Goal: Communication & Community: Share content

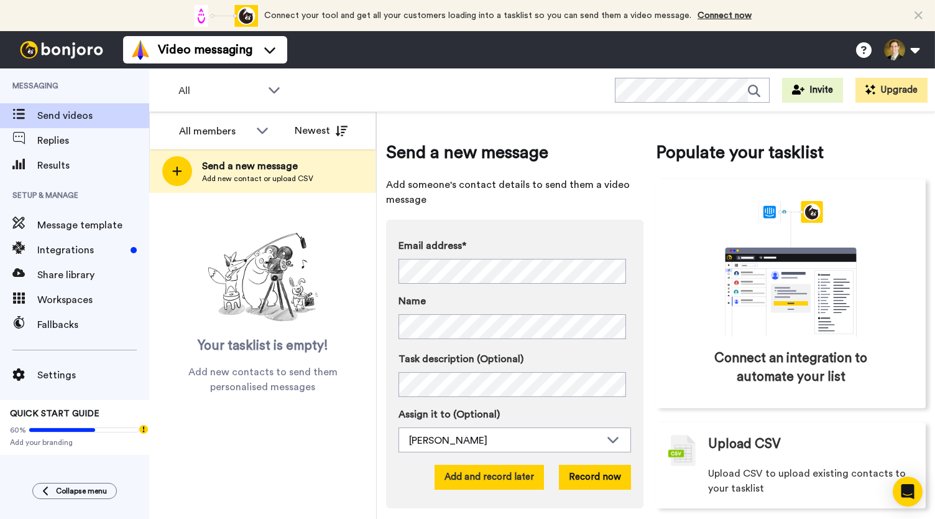
click at [496, 479] on button "Add and record later" at bounding box center [489, 476] width 109 height 25
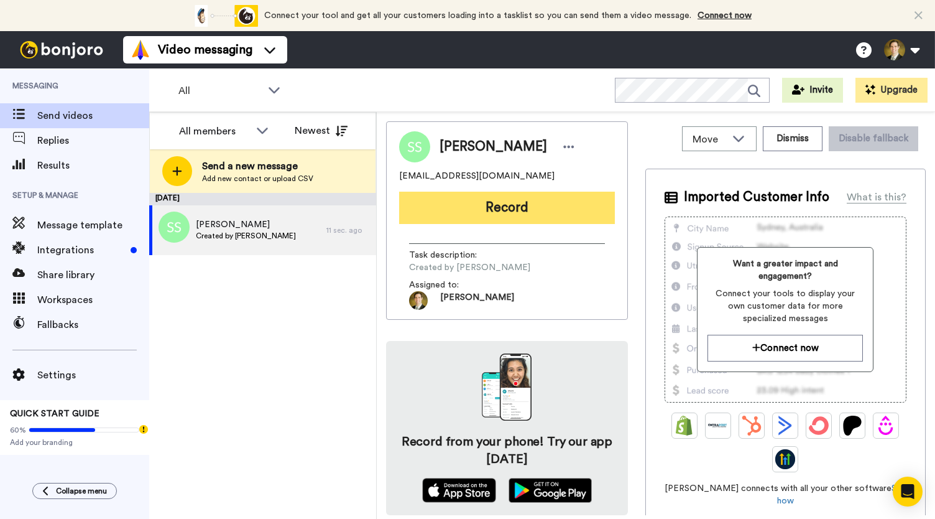
click at [517, 208] on button "Record" at bounding box center [507, 207] width 216 height 32
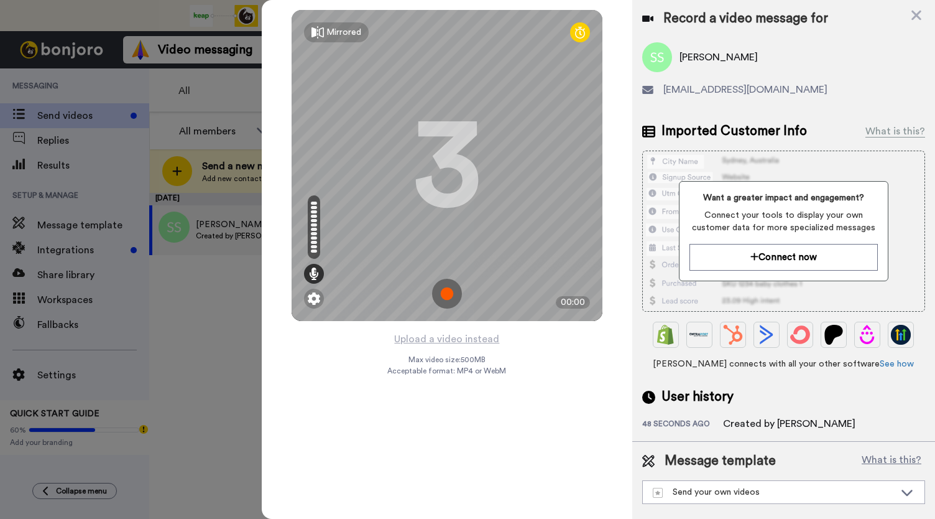
click at [454, 295] on img at bounding box center [447, 294] width 30 height 30
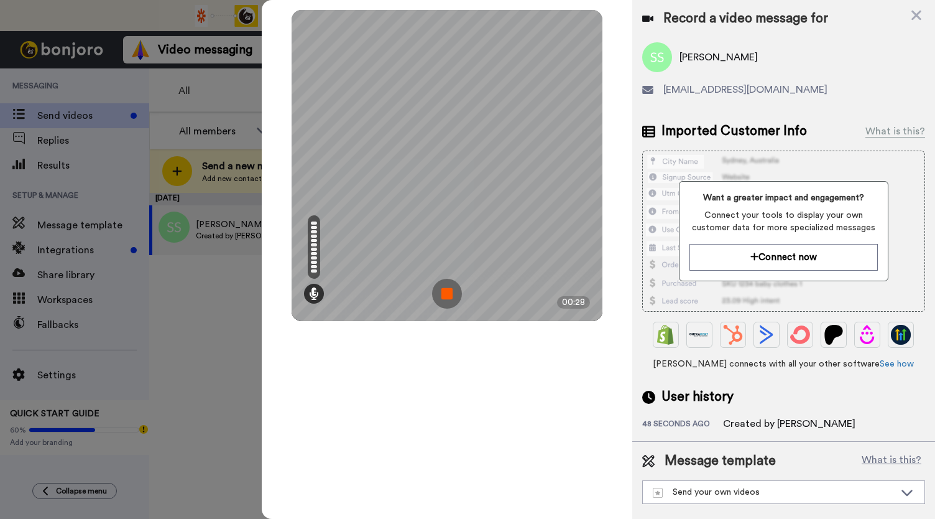
click at [454, 295] on img at bounding box center [447, 294] width 30 height 30
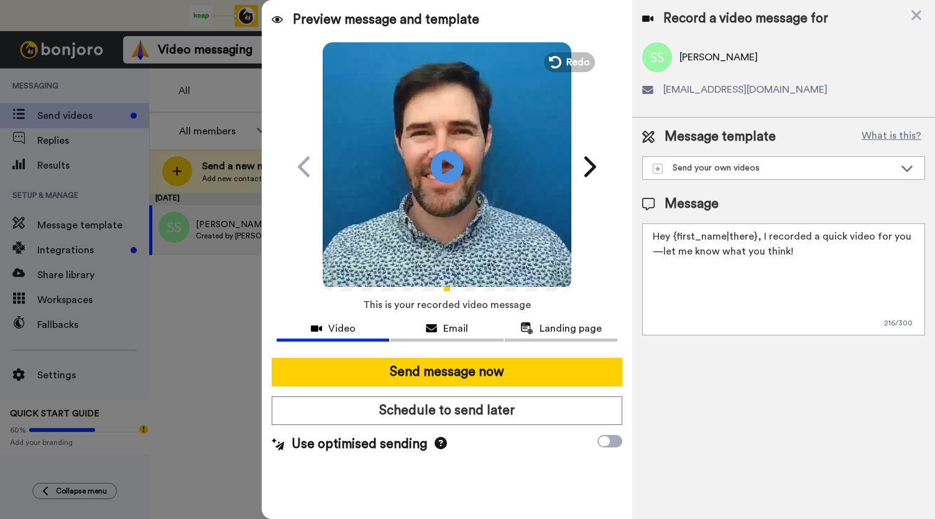
click at [441, 165] on icon at bounding box center [447, 166] width 33 height 33
click at [455, 328] on span "Email" at bounding box center [455, 328] width 25 height 15
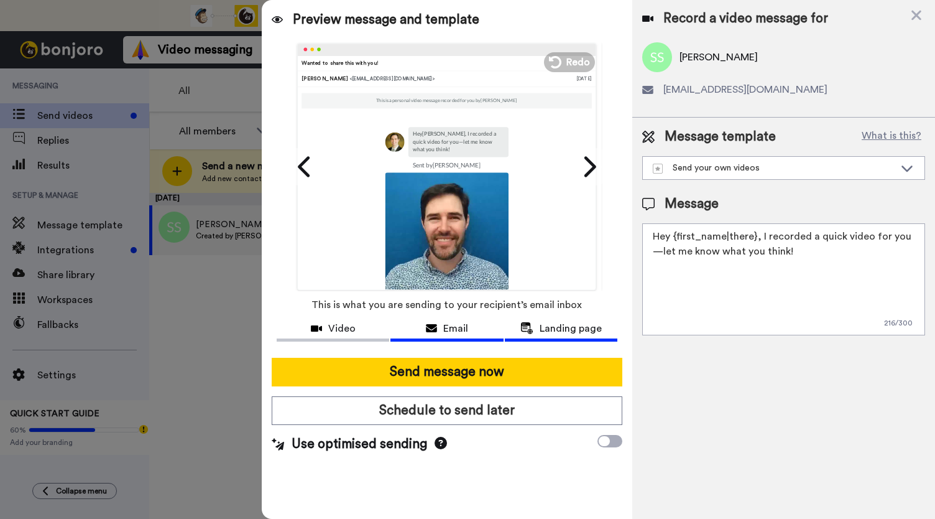
click at [555, 323] on span "Landing page" at bounding box center [571, 328] width 62 height 15
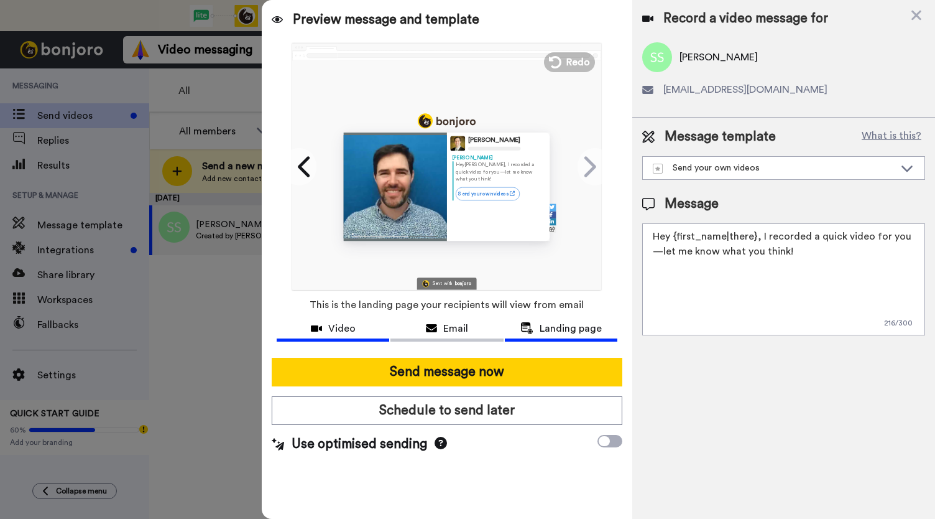
click at [334, 331] on span "Video" at bounding box center [341, 328] width 27 height 15
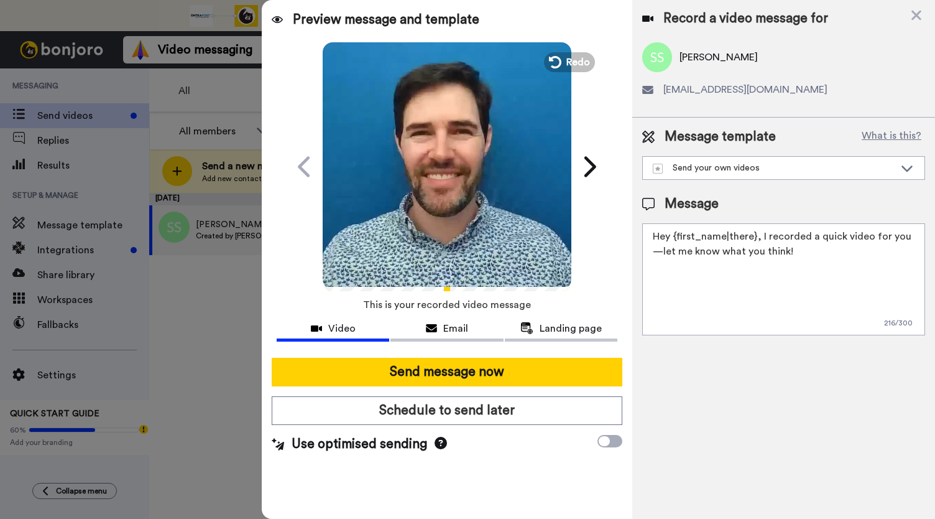
click at [427, 177] on video at bounding box center [447, 164] width 249 height 249
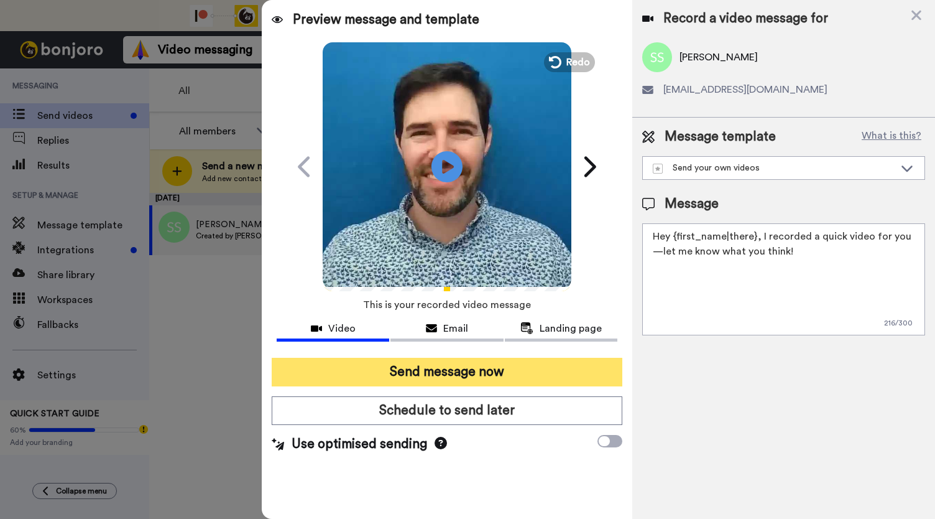
click at [413, 372] on button "Send message now" at bounding box center [447, 371] width 351 height 29
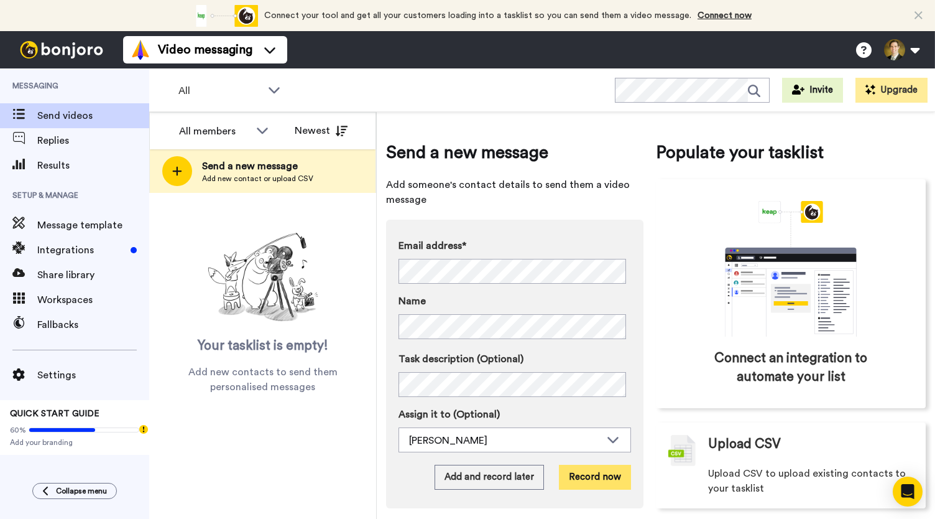
drag, startPoint x: 583, startPoint y: 478, endPoint x: 577, endPoint y: 485, distance: 9.2
click at [577, 485] on button "Record now" at bounding box center [595, 476] width 72 height 25
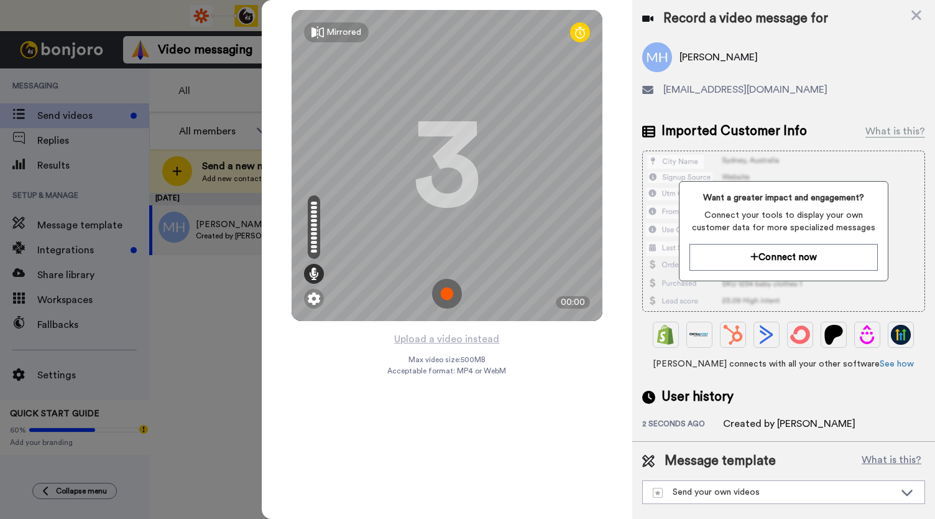
click at [448, 287] on img at bounding box center [447, 294] width 30 height 30
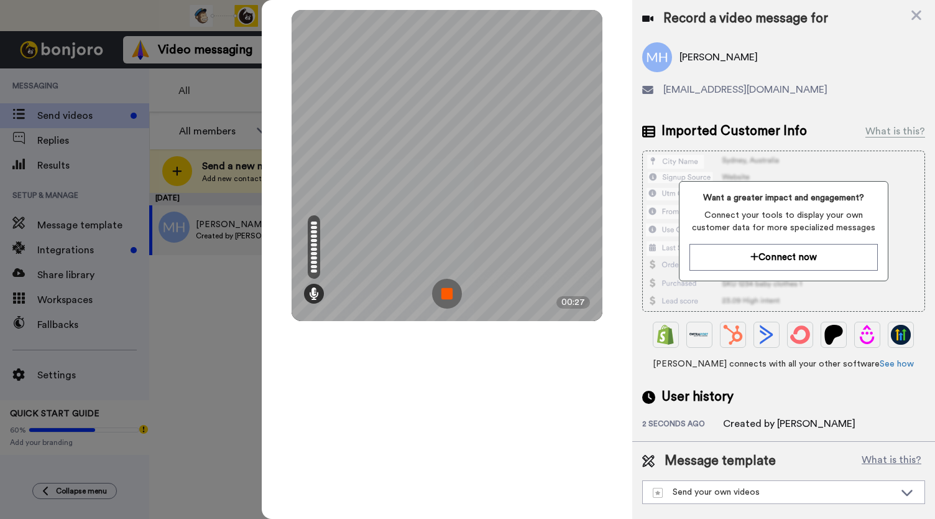
click at [448, 287] on img at bounding box center [447, 294] width 30 height 30
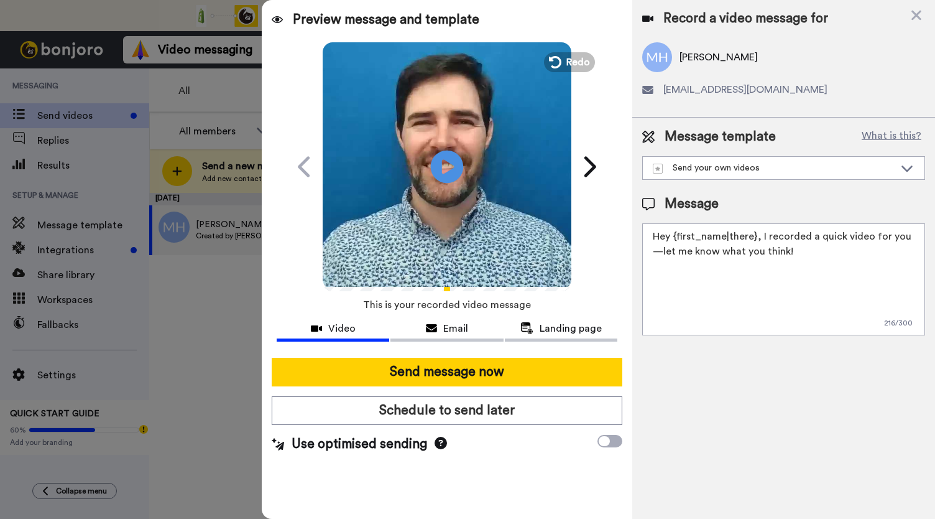
click at [440, 172] on icon at bounding box center [447, 166] width 33 height 33
drag, startPoint x: 434, startPoint y: 330, endPoint x: 463, endPoint y: 333, distance: 28.7
click at [436, 330] on icon at bounding box center [431, 328] width 11 height 10
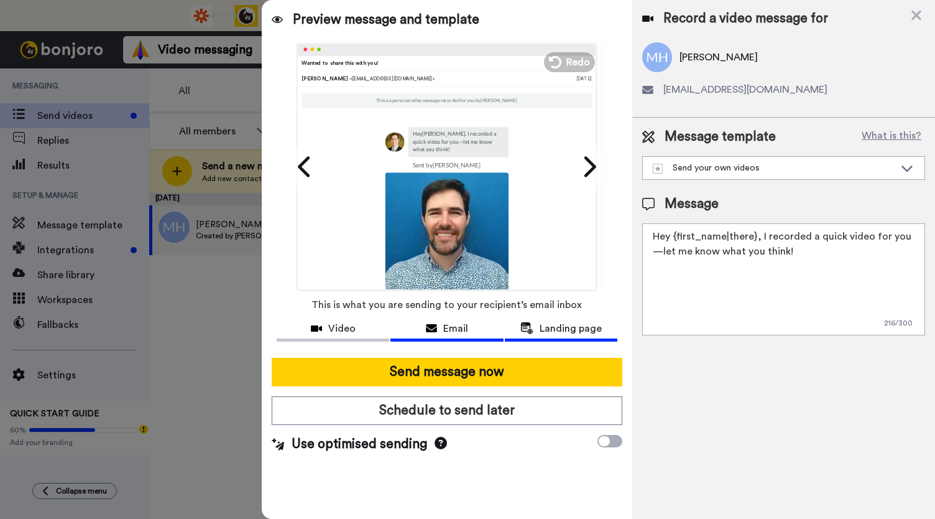
click at [563, 335] on button "Landing page" at bounding box center [561, 329] width 113 height 23
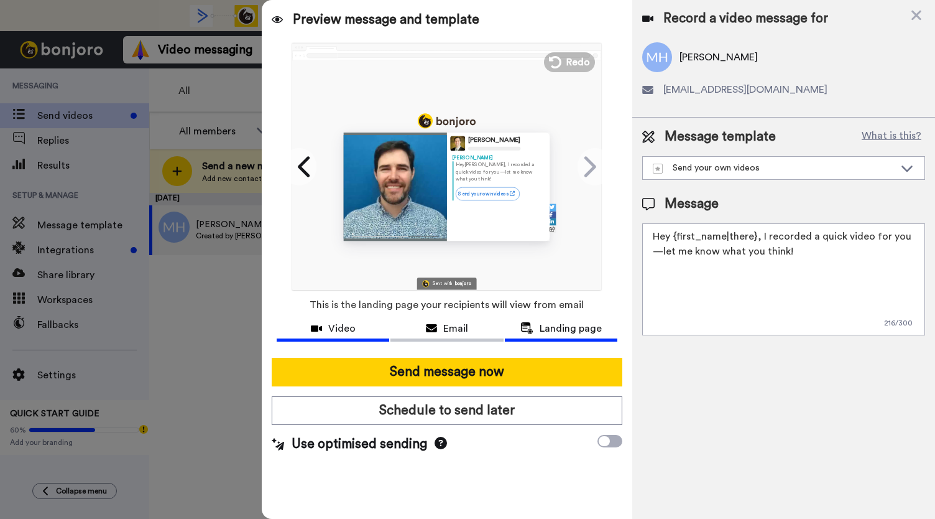
click at [326, 331] on div "Video" at bounding box center [333, 328] width 113 height 15
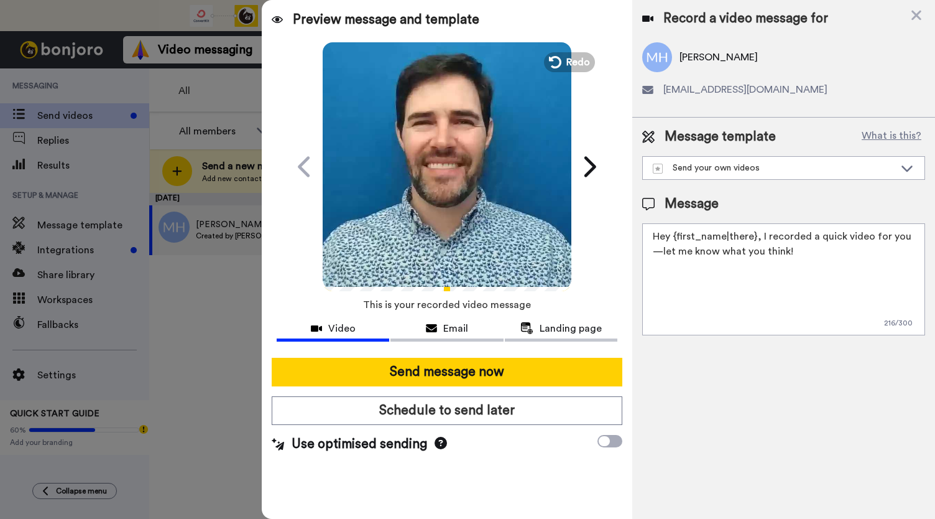
click at [465, 211] on video at bounding box center [447, 164] width 249 height 249
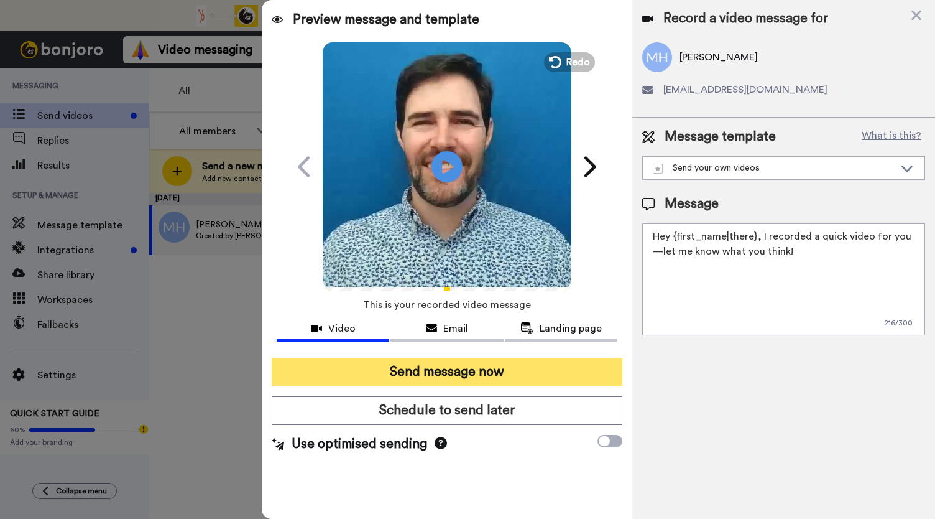
click at [439, 371] on button "Send message now" at bounding box center [447, 371] width 351 height 29
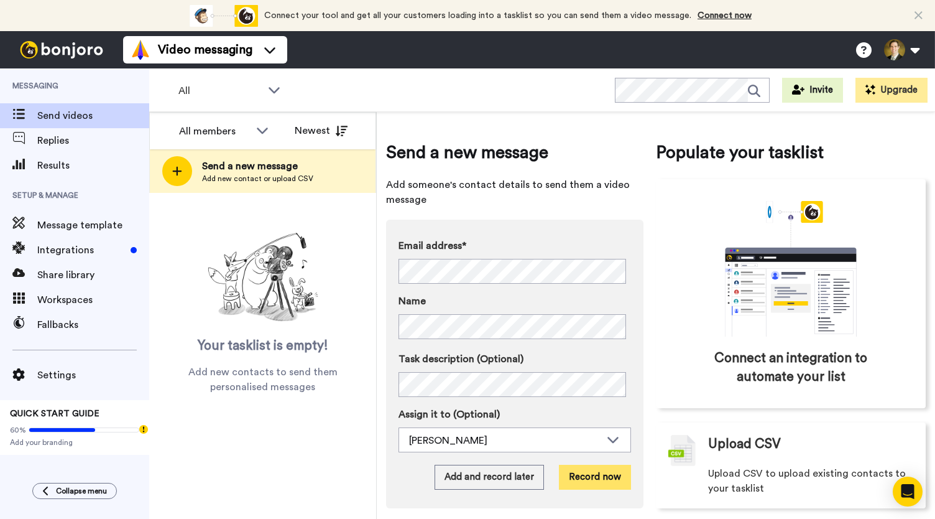
click at [585, 474] on button "Record now" at bounding box center [595, 476] width 72 height 25
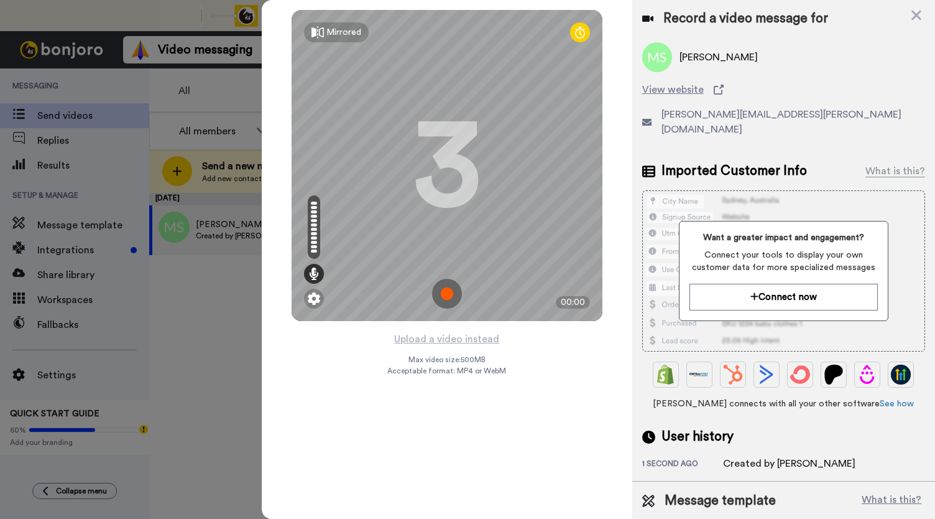
click at [450, 295] on img at bounding box center [447, 294] width 30 height 30
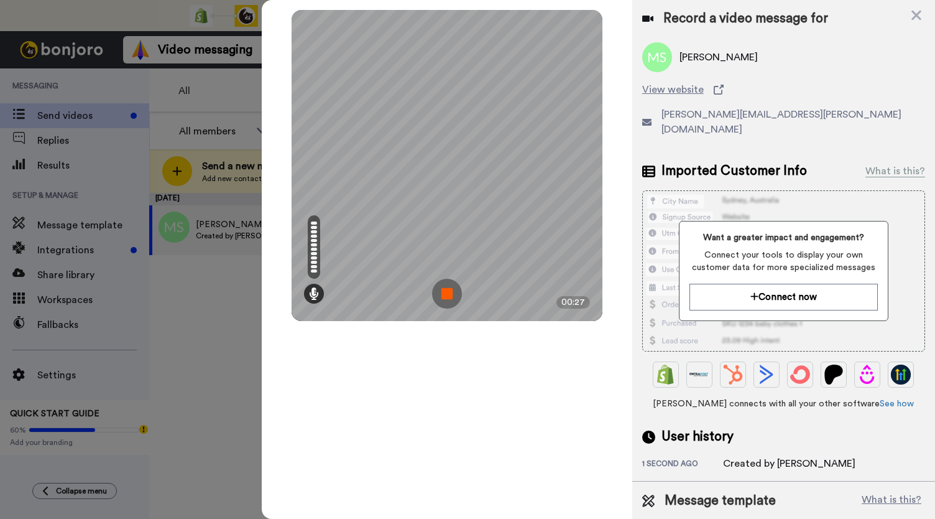
click at [449, 295] on img at bounding box center [447, 294] width 30 height 30
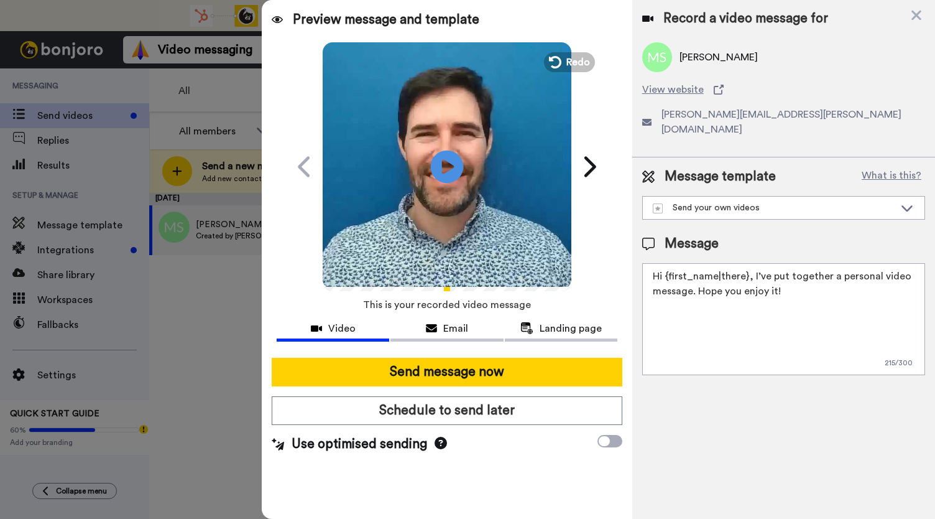
click at [451, 169] on icon at bounding box center [447, 166] width 33 height 33
click at [440, 326] on div "Email" at bounding box center [446, 328] width 113 height 15
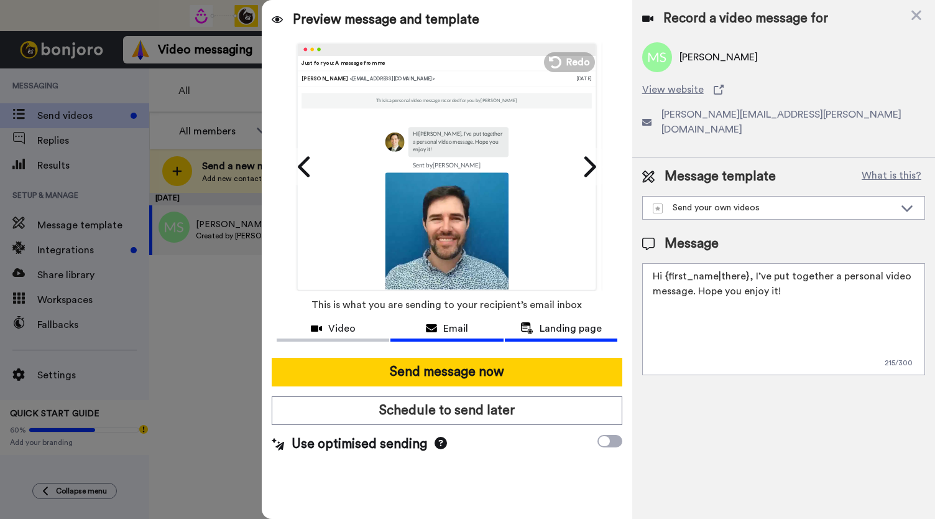
click at [561, 334] on span "Landing page" at bounding box center [571, 328] width 62 height 15
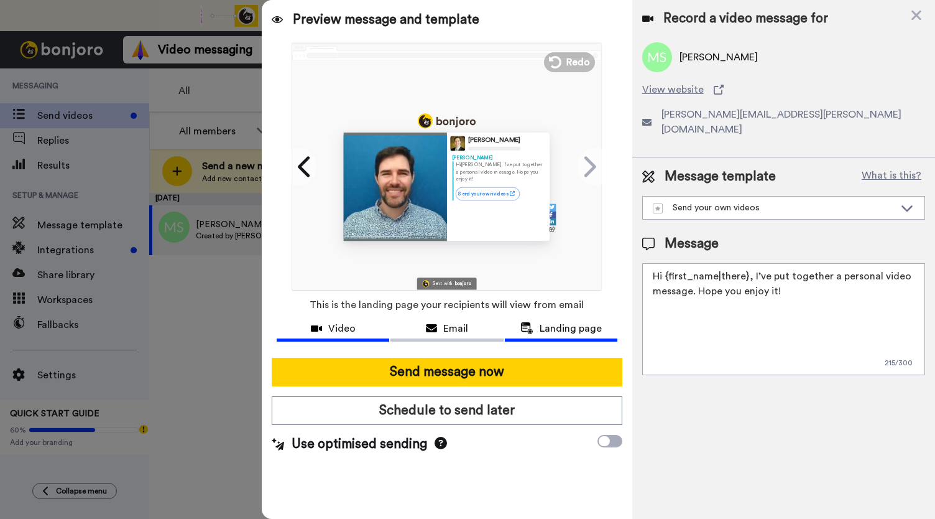
click at [339, 332] on span "Video" at bounding box center [341, 328] width 27 height 15
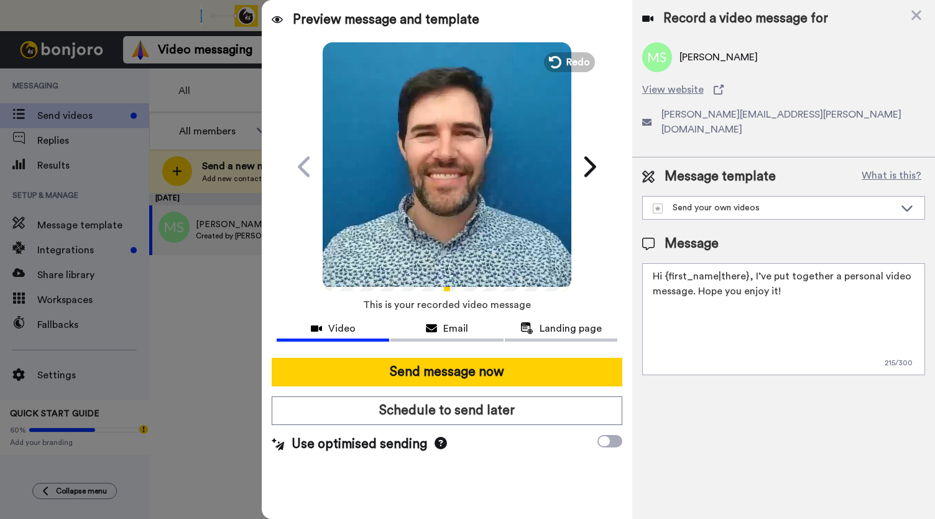
click at [446, 196] on video at bounding box center [447, 164] width 249 height 249
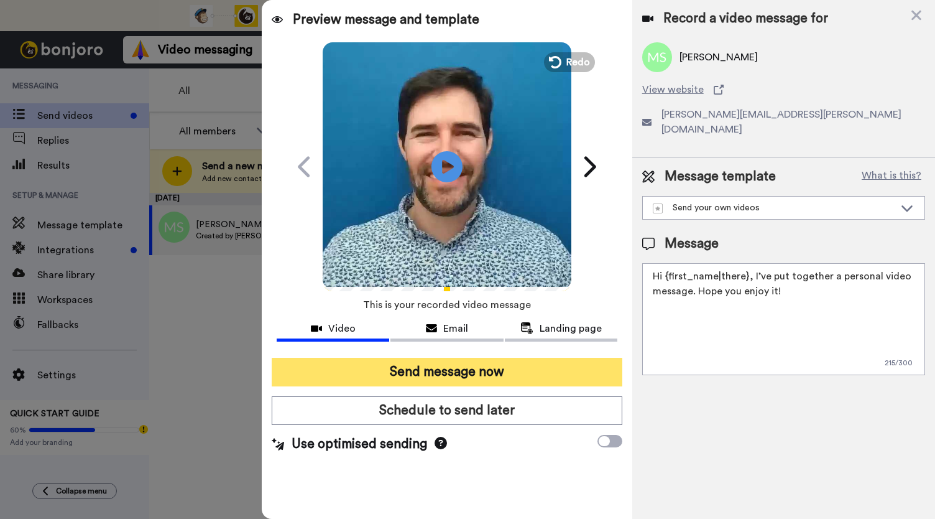
click at [425, 369] on button "Send message now" at bounding box center [447, 371] width 351 height 29
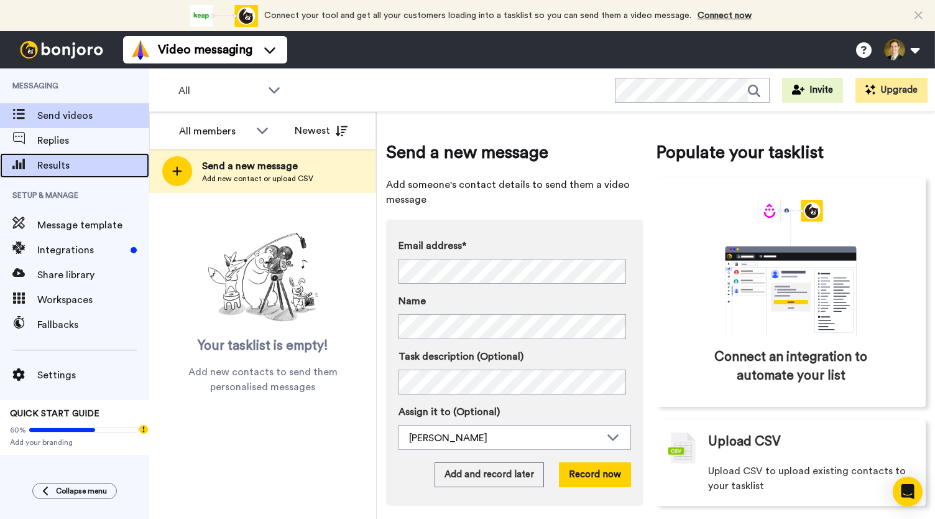
click at [63, 165] on span "Results" at bounding box center [93, 165] width 112 height 15
